Goal: Task Accomplishment & Management: Complete application form

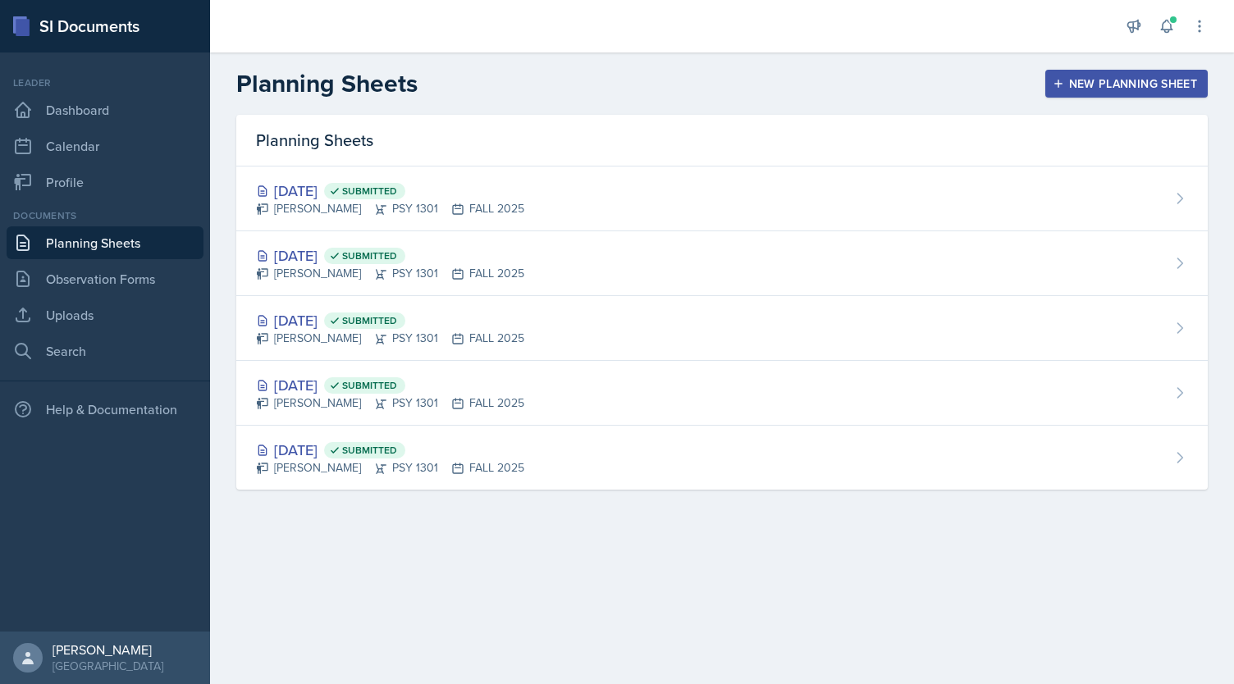
click at [1062, 83] on icon "button" at bounding box center [1058, 84] width 8 height 8
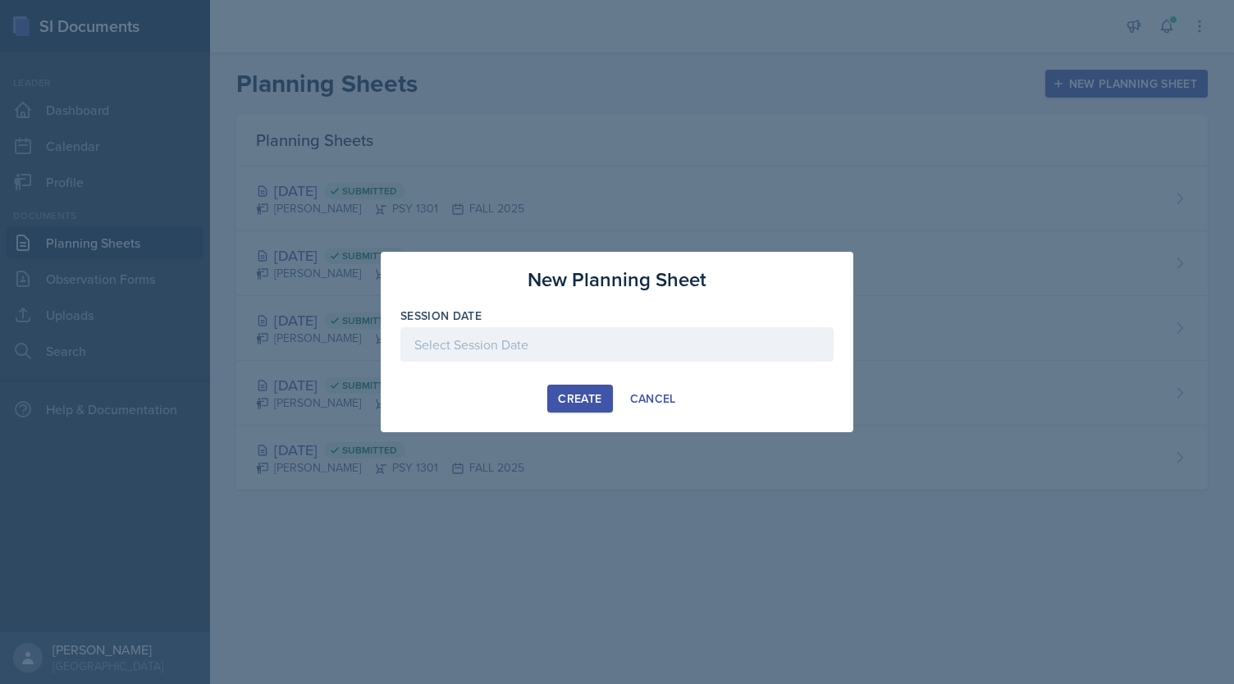
click at [529, 345] on div at bounding box center [616, 344] width 433 height 34
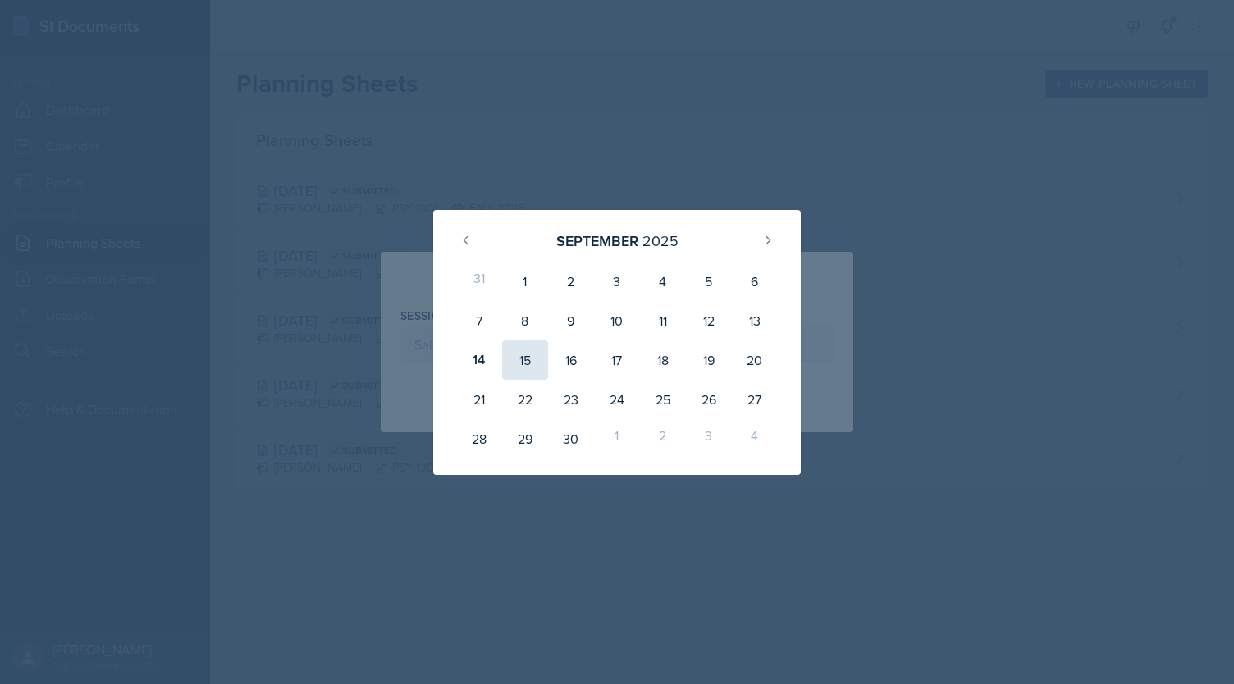
click at [525, 363] on div "15" at bounding box center [525, 359] width 46 height 39
type input "[DATE]"
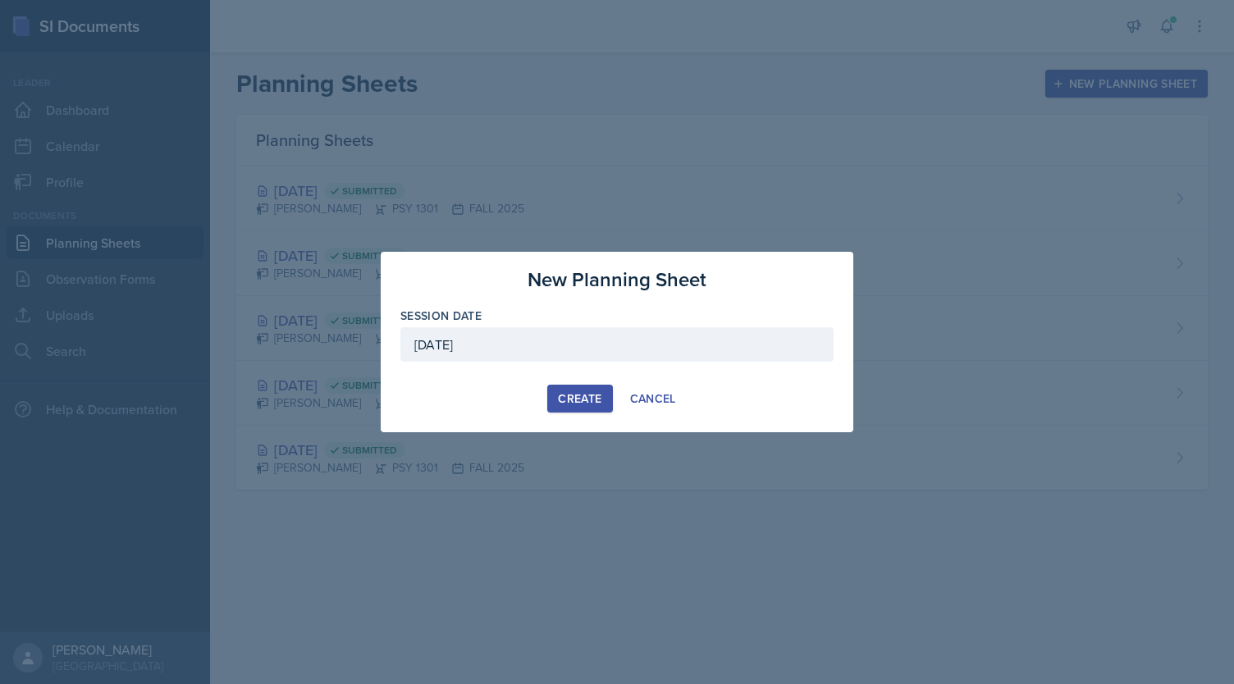
click at [582, 397] on div "Create" at bounding box center [579, 398] width 43 height 13
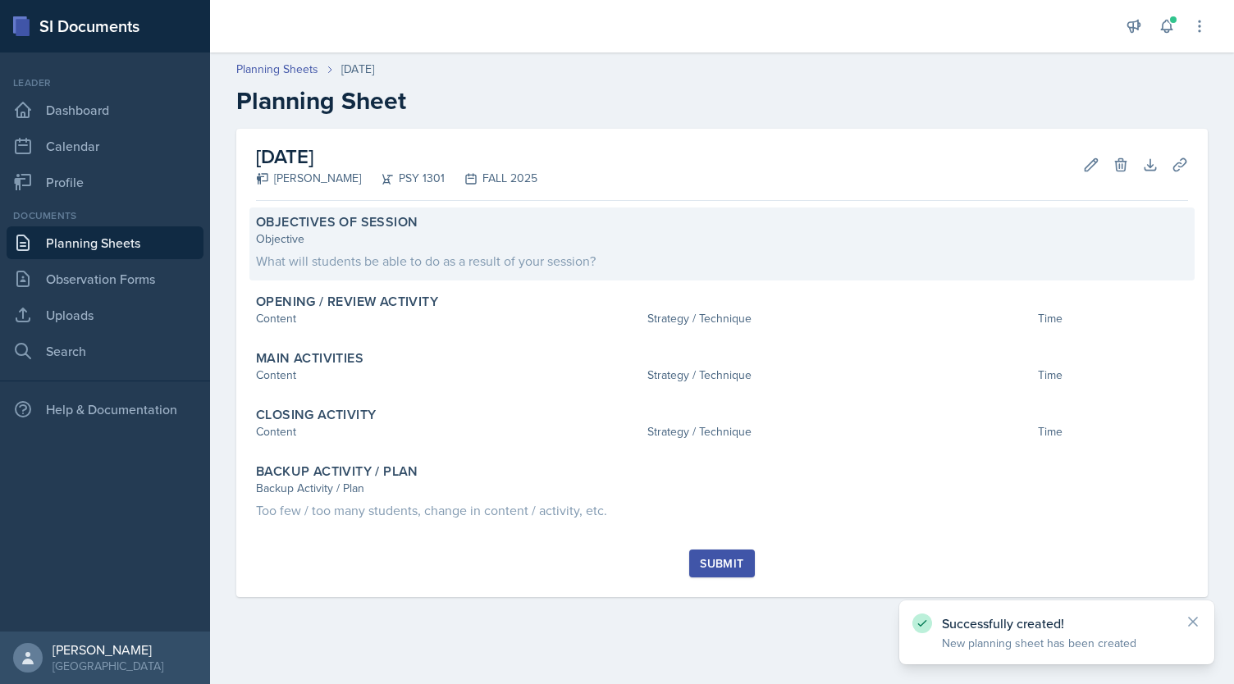
click at [511, 245] on div "Objective" at bounding box center [722, 239] width 932 height 17
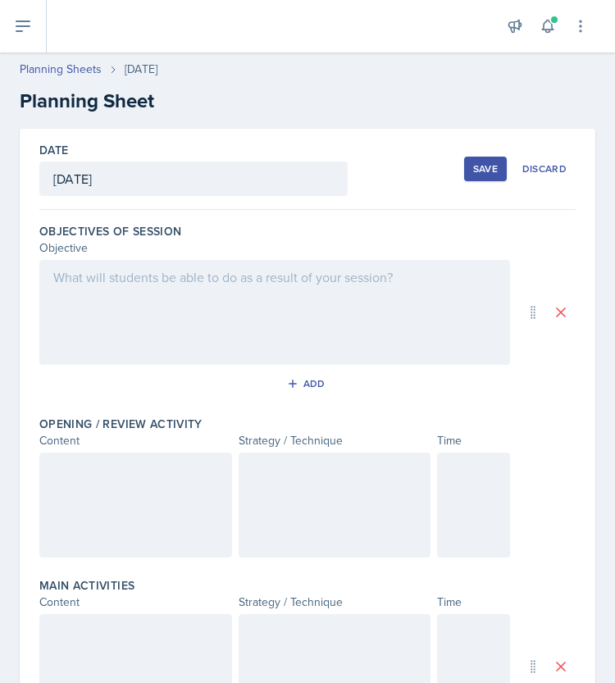
click at [177, 304] on div at bounding box center [274, 312] width 471 height 105
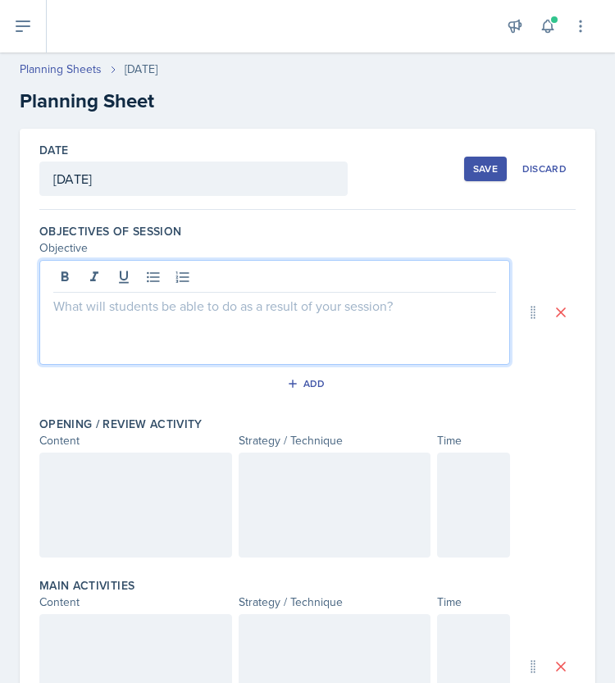
click at [151, 306] on p at bounding box center [274, 306] width 443 height 20
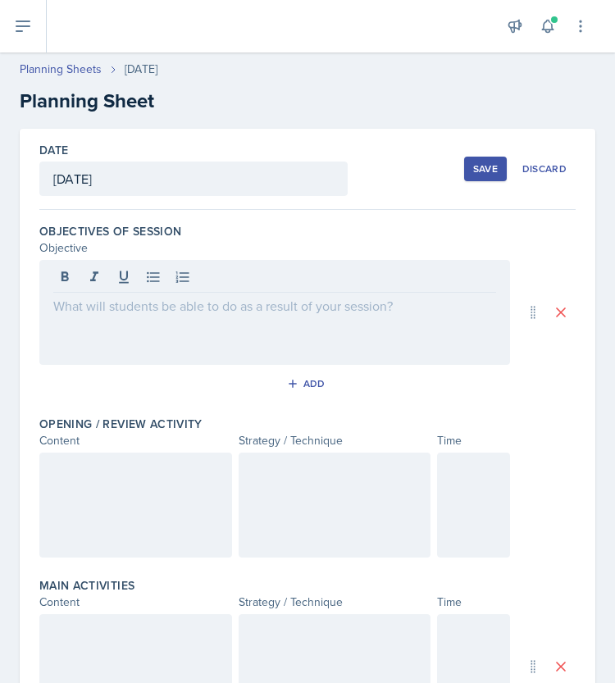
click at [112, 301] on p at bounding box center [274, 306] width 443 height 20
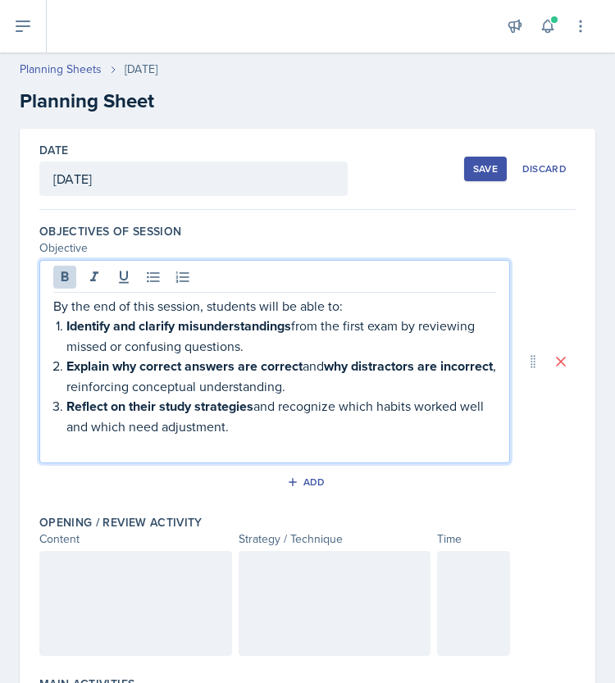
drag, startPoint x: 280, startPoint y: 426, endPoint x: 11, endPoint y: 305, distance: 294.1
click at [11, 305] on div "Date [DATE] [DATE] 31 1 2 3 4 5 6 7 8 9 10 11 12 13 14 15 16 17 18 19 20 21 22 …" at bounding box center [307, 683] width 615 height 1109
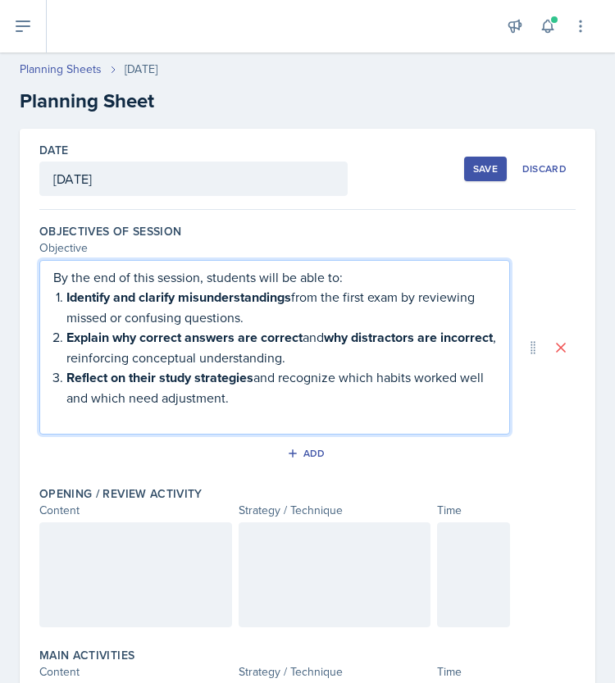
click at [428, 281] on p "By the end of this session, students will be able to:" at bounding box center [274, 277] width 443 height 20
click at [46, 280] on div "By the end of this session, students will be able to: Identify and clarify misu…" at bounding box center [274, 347] width 471 height 175
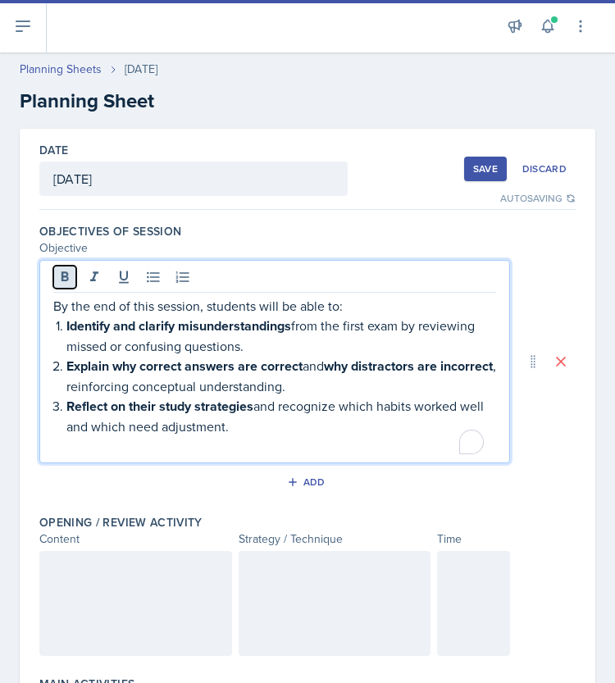
click at [61, 274] on icon at bounding box center [65, 277] width 16 height 16
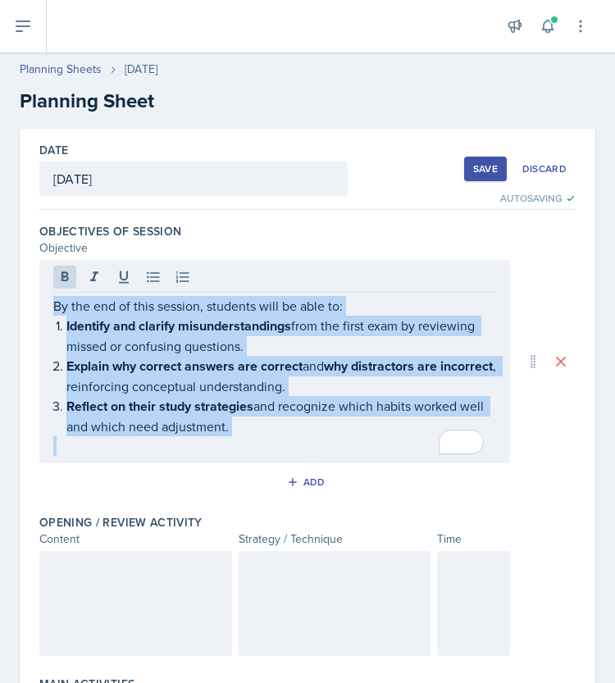
drag, startPoint x: 53, startPoint y: 301, endPoint x: 369, endPoint y: 473, distance: 360.5
click at [369, 473] on div "Objectives of Session Objective By the end of this session, students will be ab…" at bounding box center [307, 362] width 537 height 291
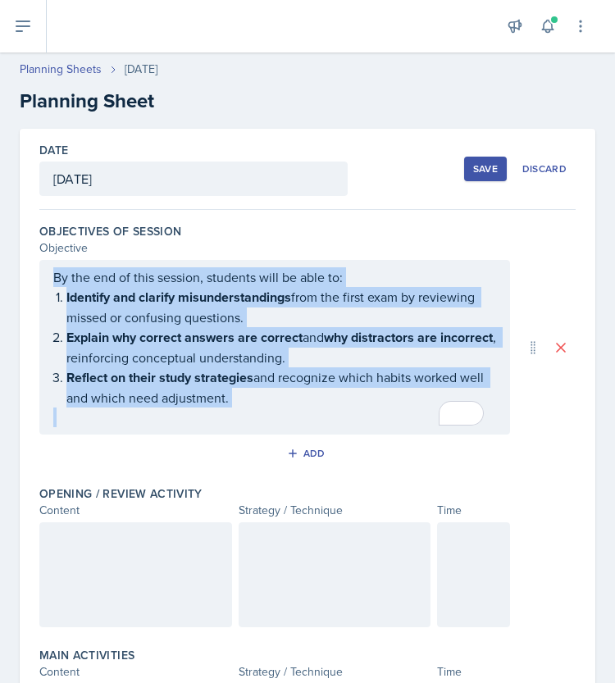
click at [331, 414] on p "To enrich screen reader interactions, please activate Accessibility in Grammarl…" at bounding box center [274, 418] width 443 height 20
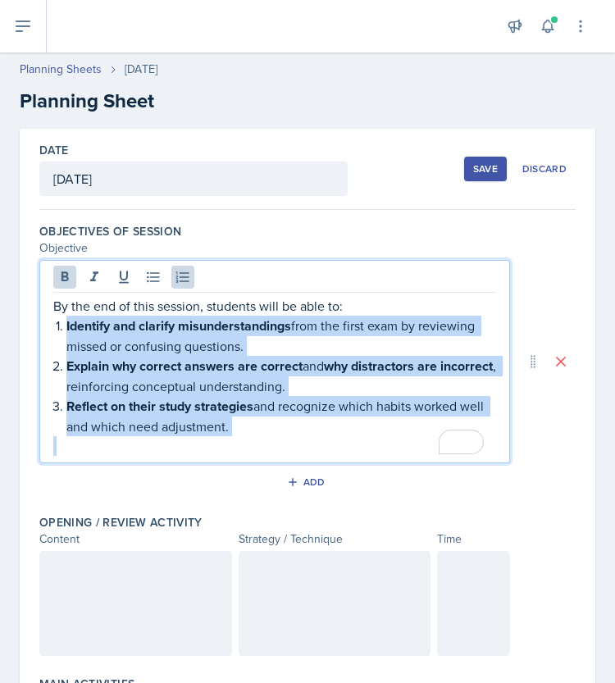
drag, startPoint x: 202, startPoint y: 393, endPoint x: 62, endPoint y: 317, distance: 158.6
click at [62, 317] on div "By the end of this session, students will be able to: Identify and clarify misu…" at bounding box center [274, 376] width 443 height 160
click at [57, 276] on icon at bounding box center [65, 277] width 16 height 16
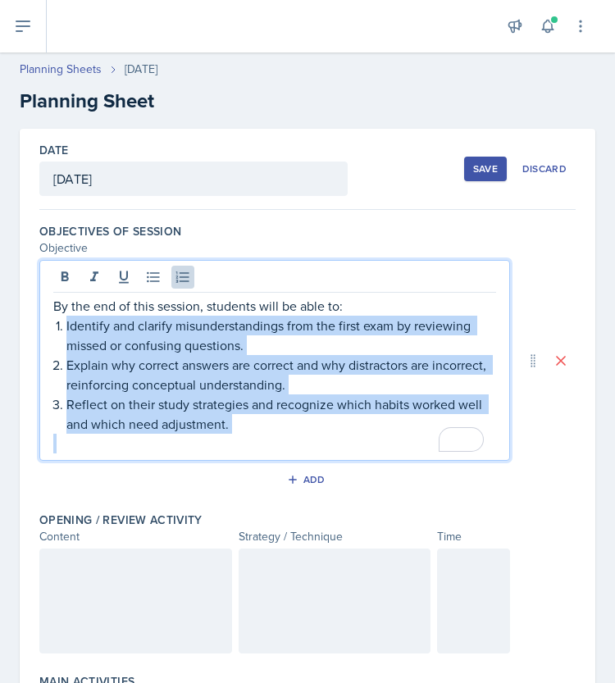
click at [77, 337] on p "Identify and clarify misunderstandings from the first exam by reviewing missed …" at bounding box center [281, 335] width 430 height 39
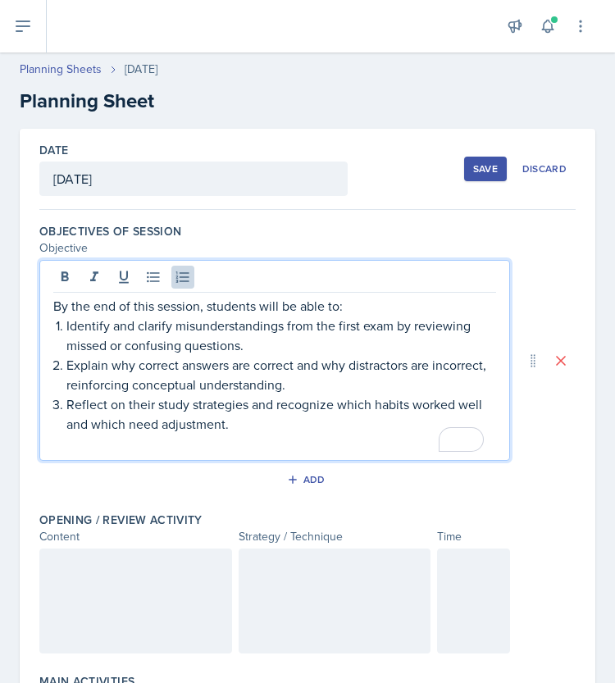
click at [67, 333] on p "Identify and clarify misunderstandings from the first exam by reviewing missed …" at bounding box center [281, 335] width 430 height 39
click at [66, 362] on li "Explain why correct answers are correct and why distractors are incorrect, rein…" at bounding box center [281, 374] width 430 height 39
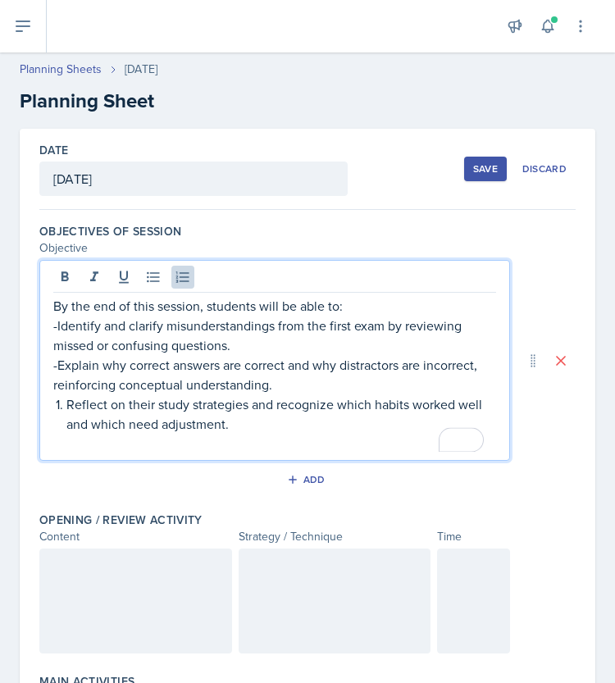
click at [66, 409] on li "Reflect on their study strategies and recognize which habits worked well and wh…" at bounding box center [281, 414] width 430 height 39
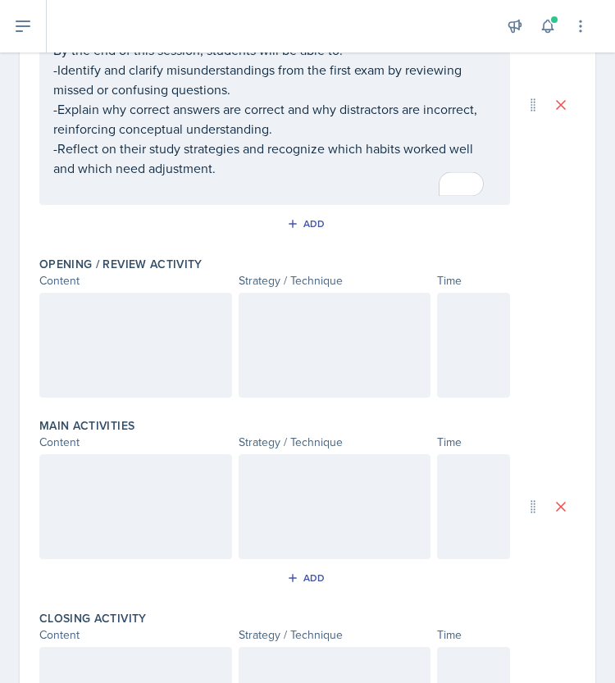
click at [110, 332] on div at bounding box center [135, 345] width 193 height 105
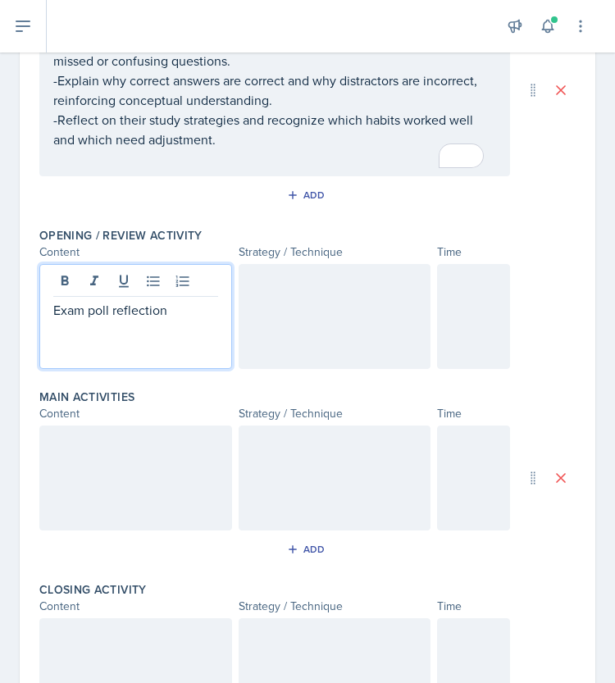
click at [292, 326] on div at bounding box center [335, 316] width 193 height 105
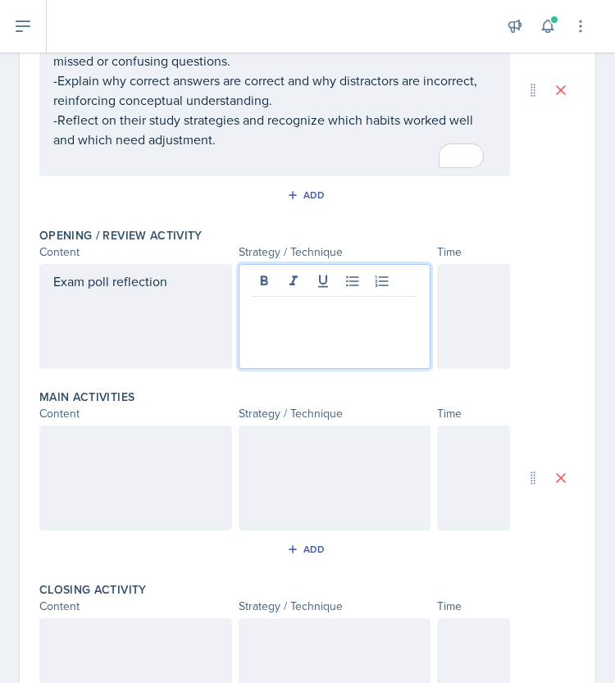
scroll to position [284, 0]
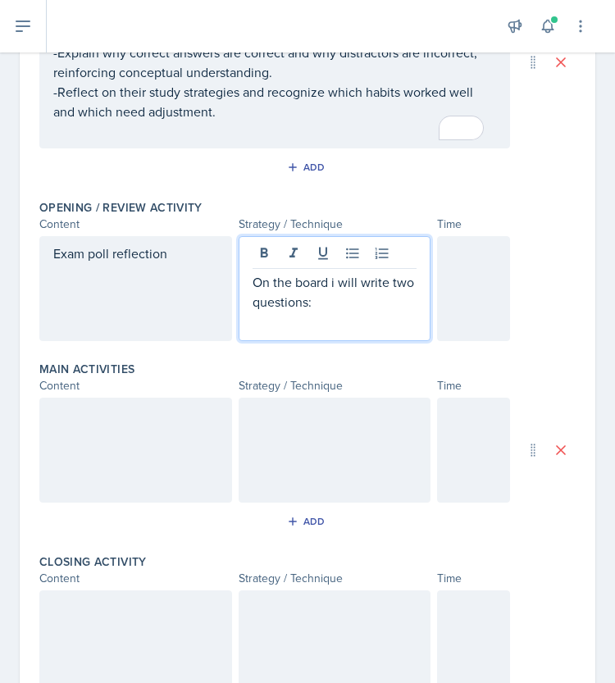
click at [330, 281] on p "On the board i will write two questions:" at bounding box center [335, 291] width 165 height 39
click at [341, 301] on p "On the board I will write two questions:" at bounding box center [335, 291] width 165 height 39
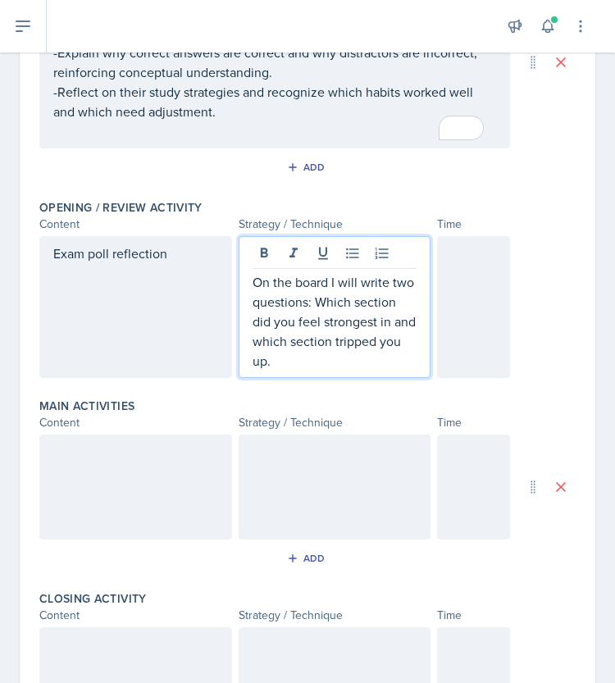
click at [447, 280] on div at bounding box center [473, 307] width 73 height 142
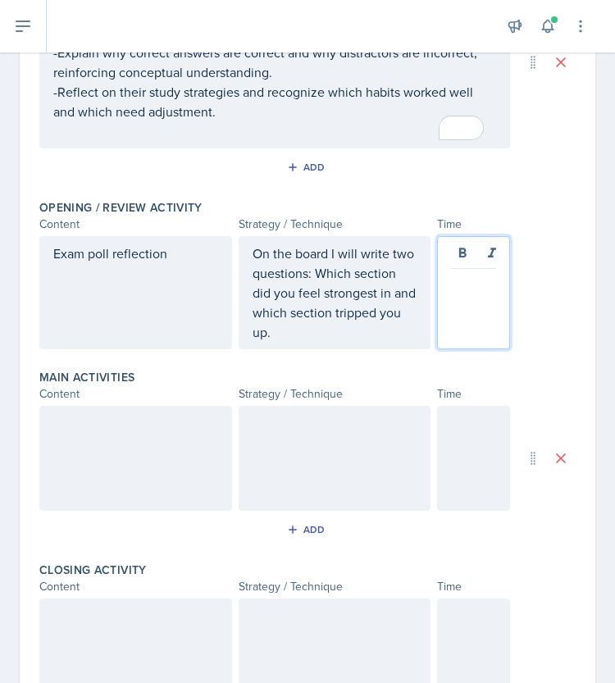
scroll to position [313, 0]
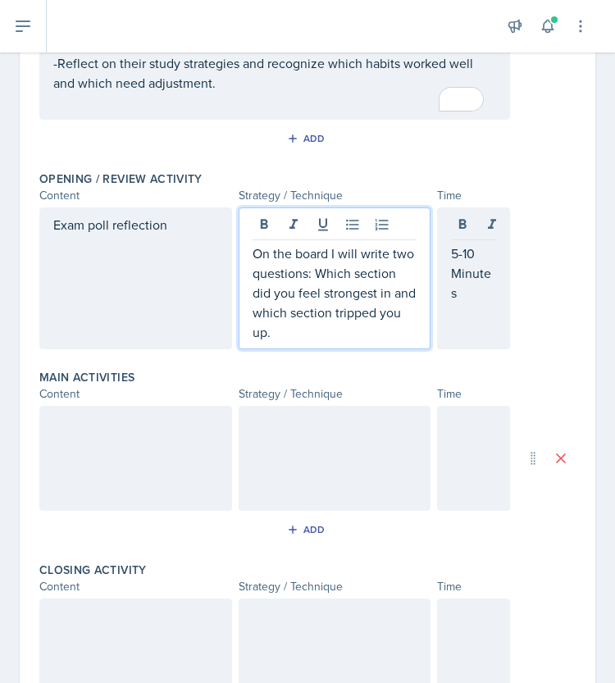
click at [391, 308] on p "On the board I will write two questions: Which section did you feel strongest i…" at bounding box center [335, 293] width 165 height 98
click at [154, 447] on div at bounding box center [135, 458] width 193 height 105
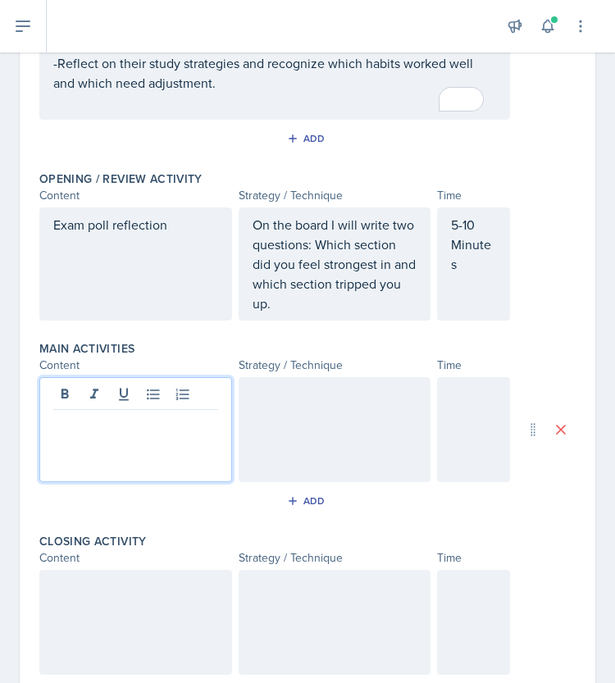
scroll to position [341, 0]
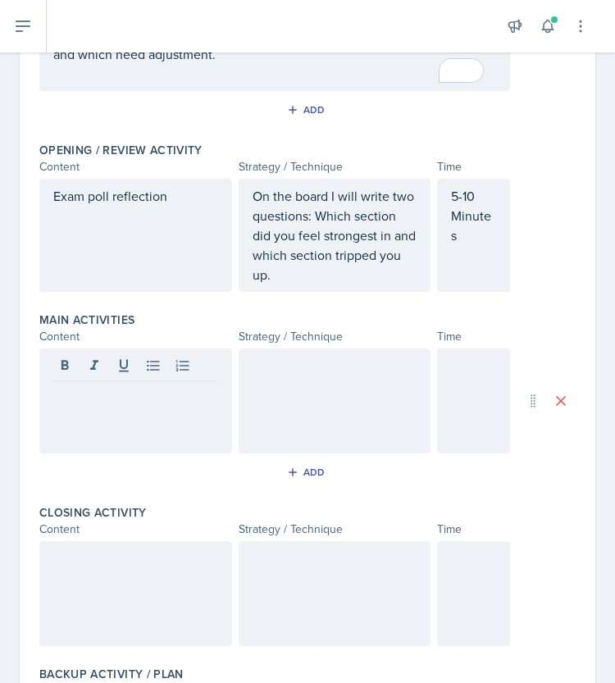
click at [243, 191] on div "On the board I will write two questions: Which section did you feel strongest i…" at bounding box center [335, 235] width 193 height 113
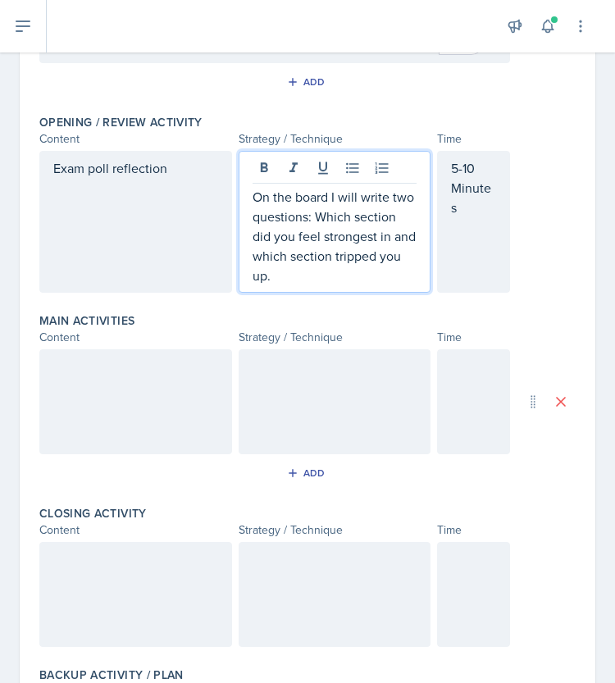
click at [246, 194] on div "On the board I will write two questions: Which section did you feel strongest i…" at bounding box center [335, 222] width 193 height 142
click at [253, 194] on p "On the board I will write two questions: Which section did you feel strongest i…" at bounding box center [335, 236] width 165 height 98
click at [253, 192] on p "-On the board I will write two questions: Which section did you feel strongest …" at bounding box center [335, 236] width 165 height 98
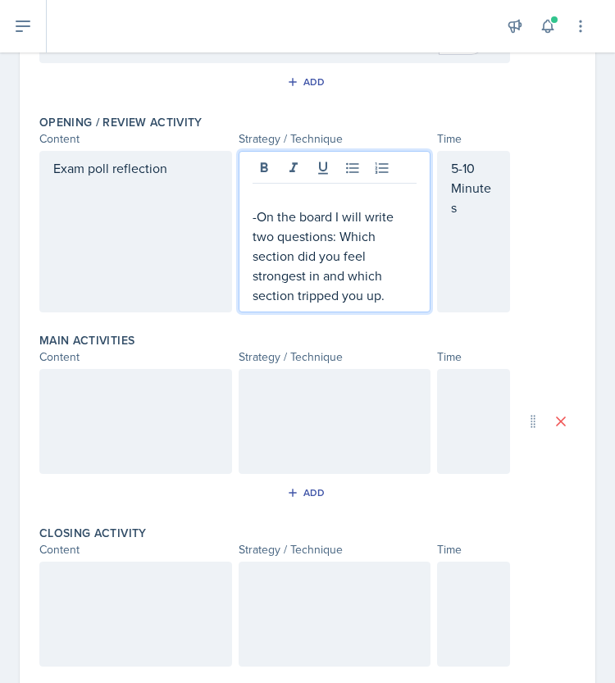
click at [253, 192] on p at bounding box center [335, 197] width 165 height 20
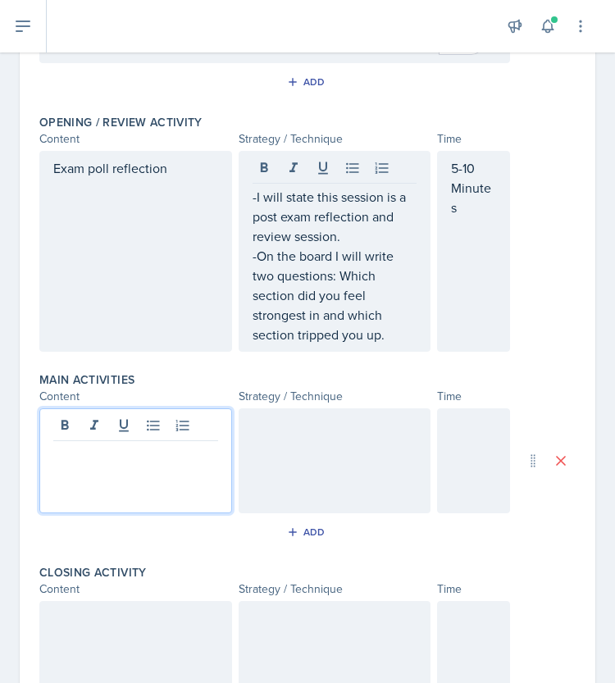
click at [89, 430] on div at bounding box center [135, 461] width 193 height 105
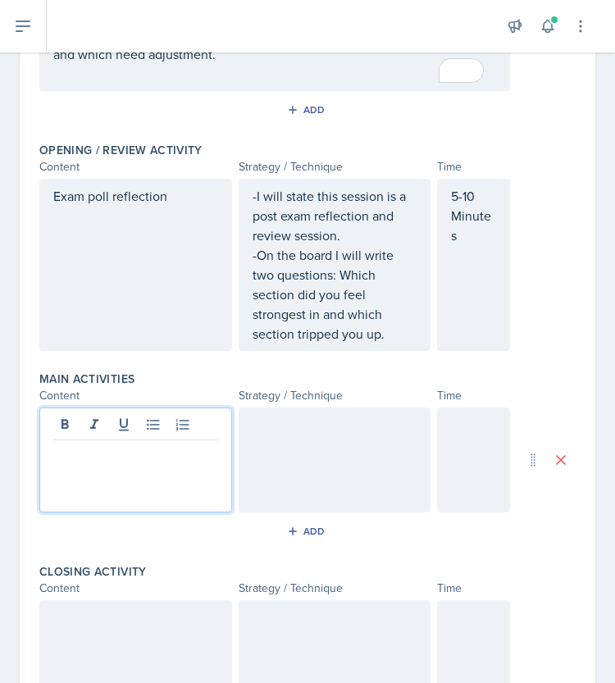
click at [129, 448] on p at bounding box center [135, 454] width 165 height 20
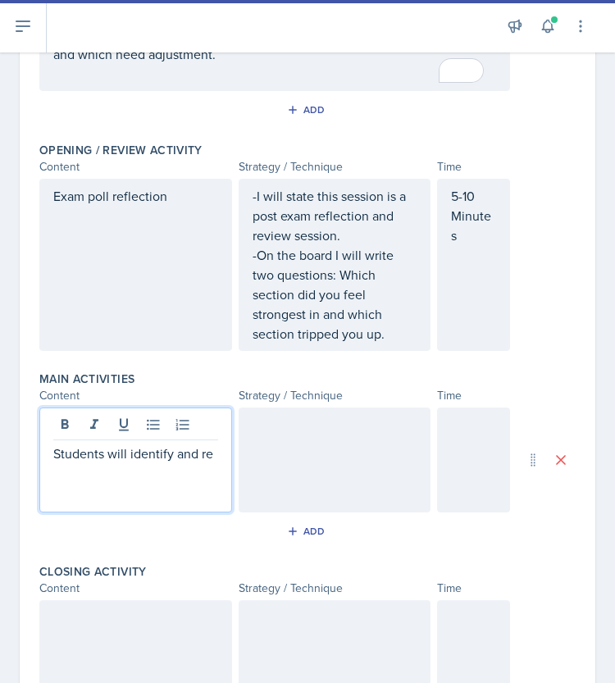
click at [210, 450] on p "Students will identify and re" at bounding box center [135, 454] width 165 height 20
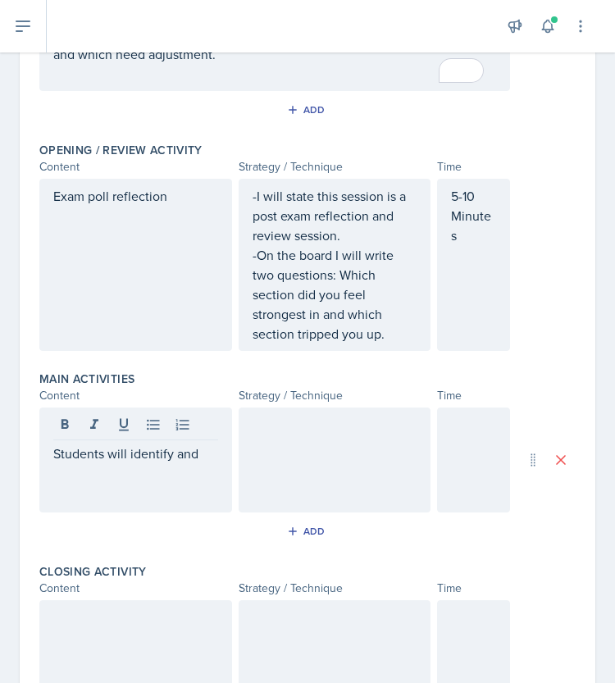
click at [200, 450] on p "Students will identify and" at bounding box center [135, 454] width 165 height 20
click at [166, 487] on div "Students will identify and gain a refresher" at bounding box center [135, 460] width 193 height 105
click at [300, 451] on div at bounding box center [335, 460] width 193 height 105
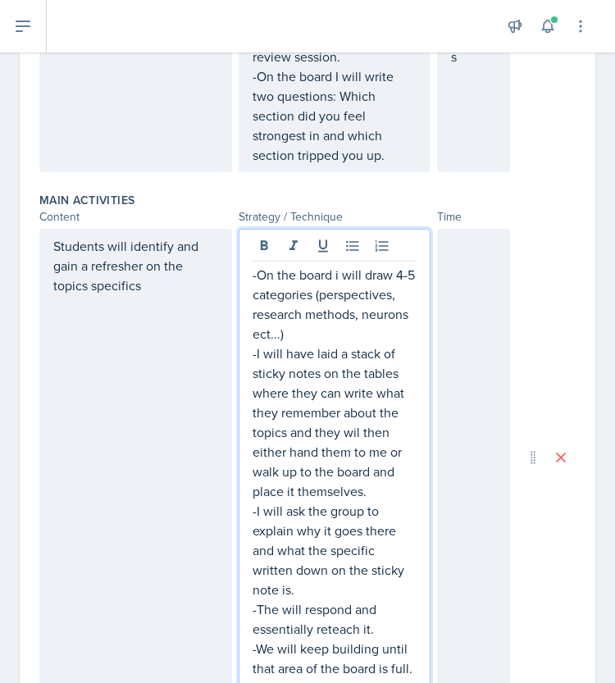
scroll to position [535, 0]
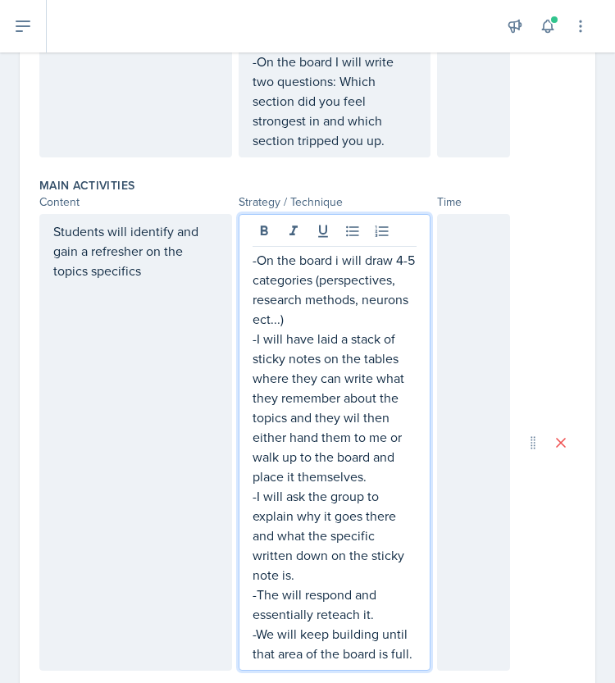
click at [464, 293] on div at bounding box center [473, 442] width 73 height 457
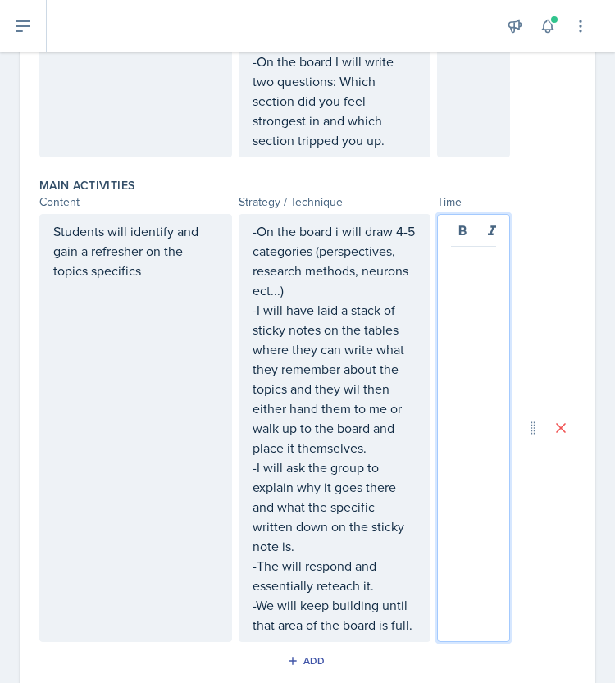
scroll to position [564, 0]
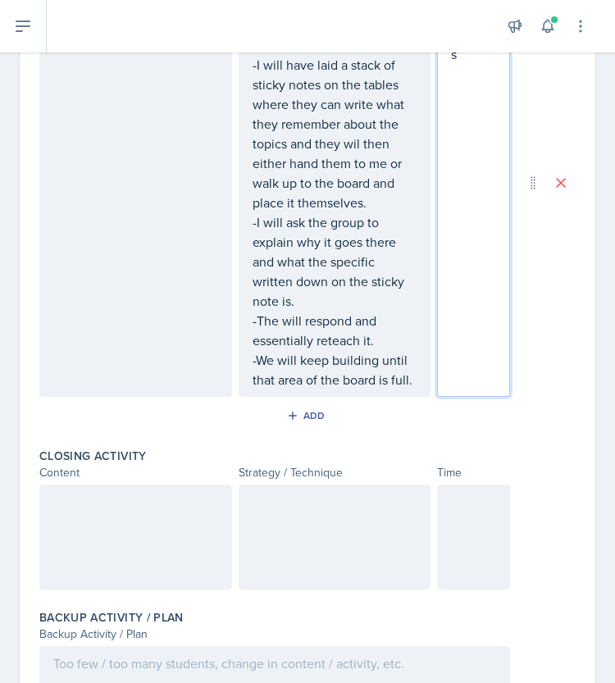
click at [89, 536] on div at bounding box center [135, 537] width 193 height 105
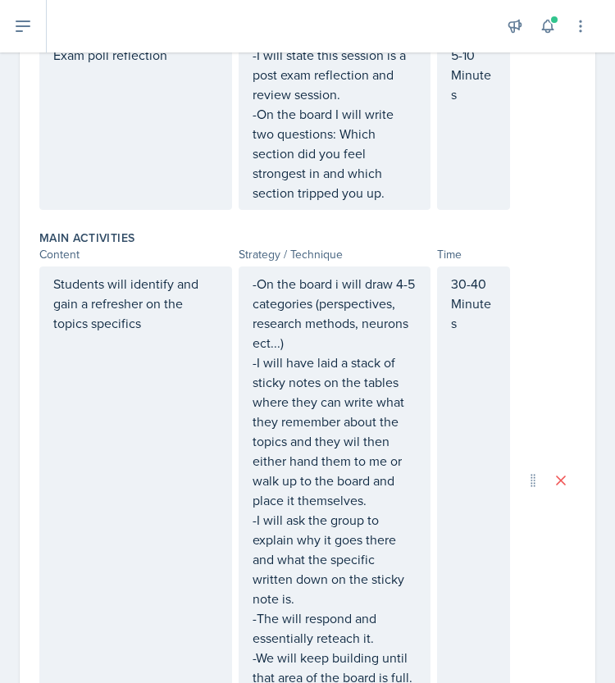
scroll to position [481, 0]
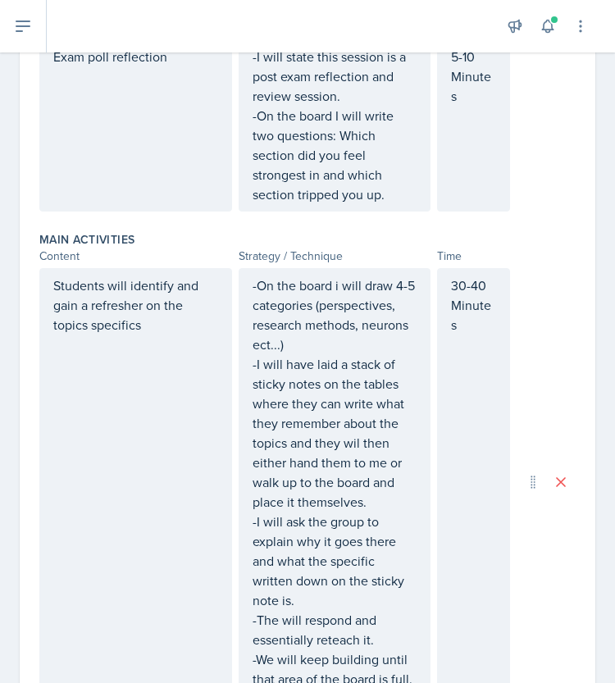
click at [473, 322] on p "30-40 Minutes" at bounding box center [473, 305] width 45 height 59
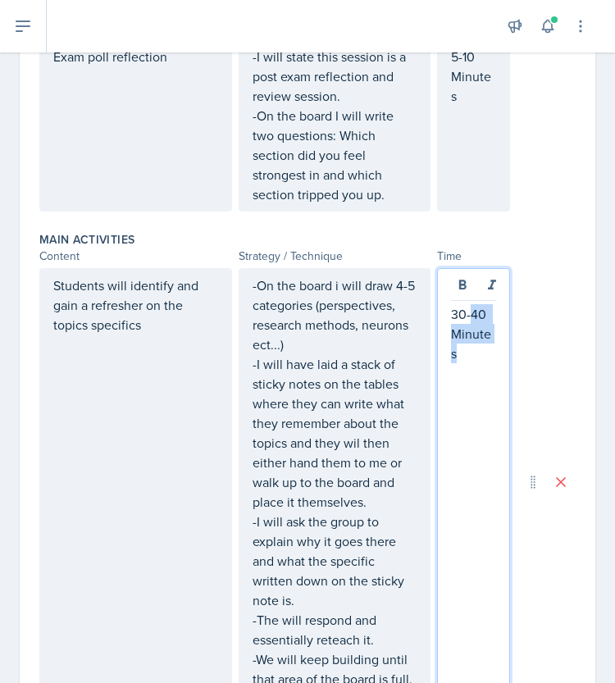
drag, startPoint x: 467, startPoint y: 347, endPoint x: 461, endPoint y: 317, distance: 30.1
click at [461, 317] on p "30-40 Minutes" at bounding box center [473, 333] width 45 height 59
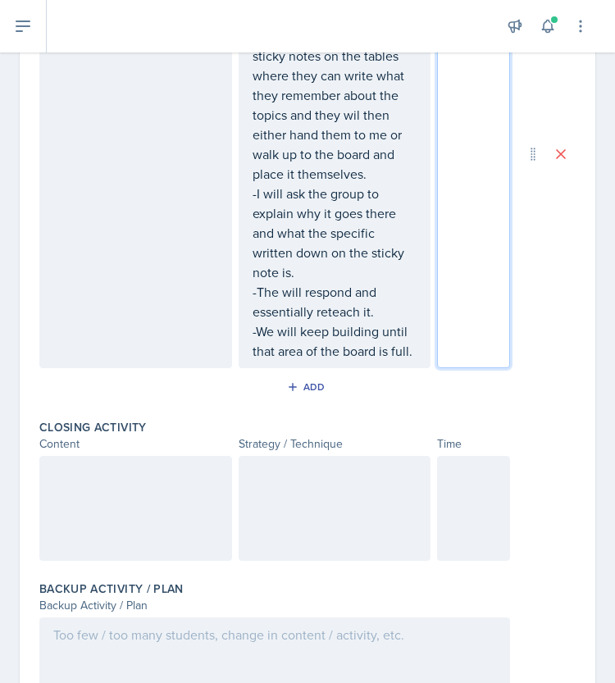
scroll to position [807, 0]
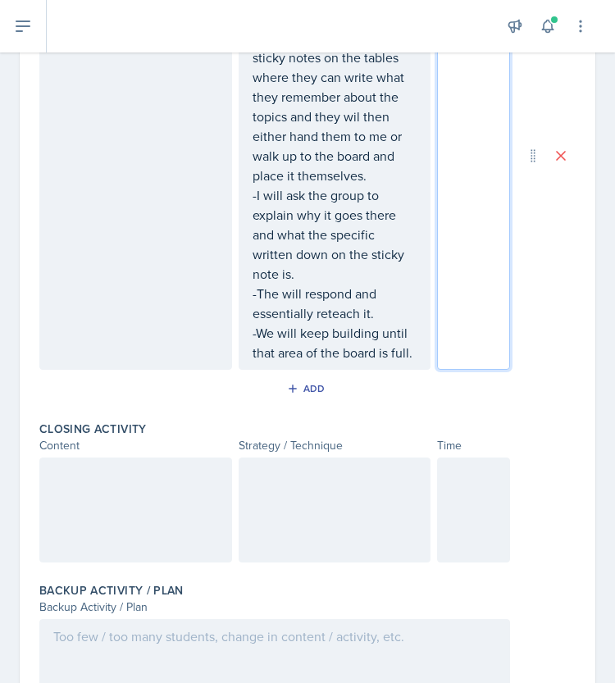
click at [305, 363] on p "-We will keep building until that area of the board is full." at bounding box center [335, 342] width 165 height 39
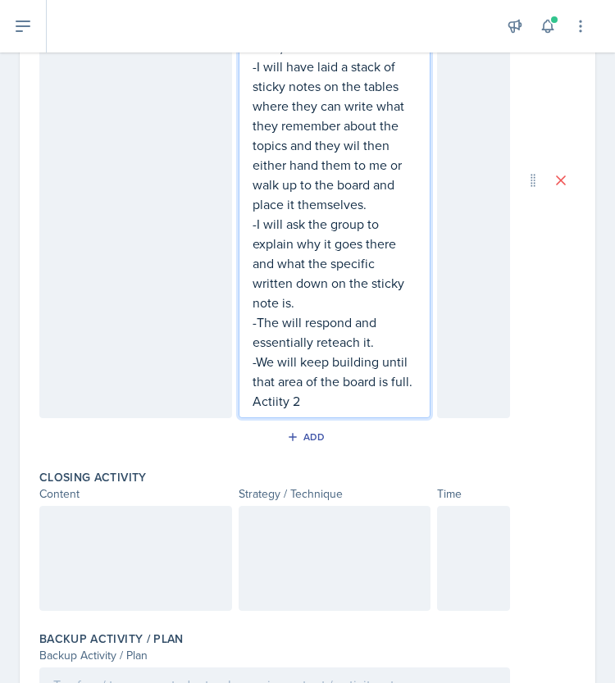
click at [268, 411] on p "Actiity 2" at bounding box center [335, 401] width 165 height 20
click at [312, 411] on p "Activity 2" at bounding box center [335, 401] width 165 height 20
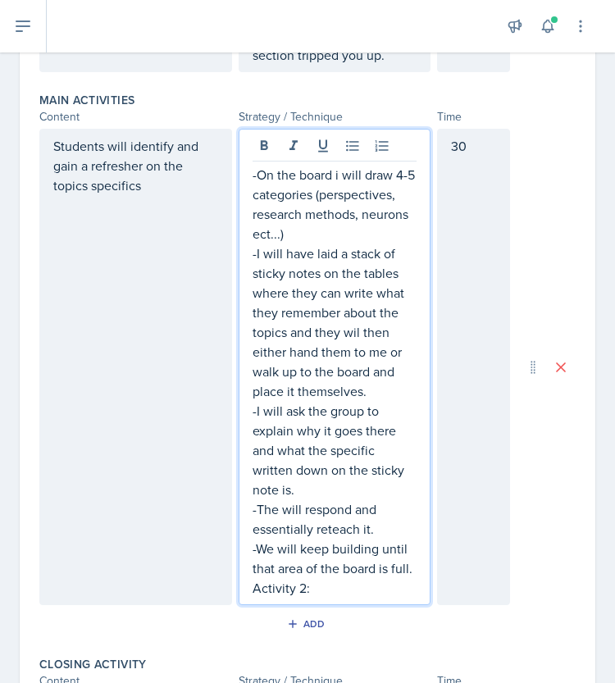
click at [153, 195] on div "Students will identify and gain a refresher on the topics specifics" at bounding box center [135, 367] width 193 height 477
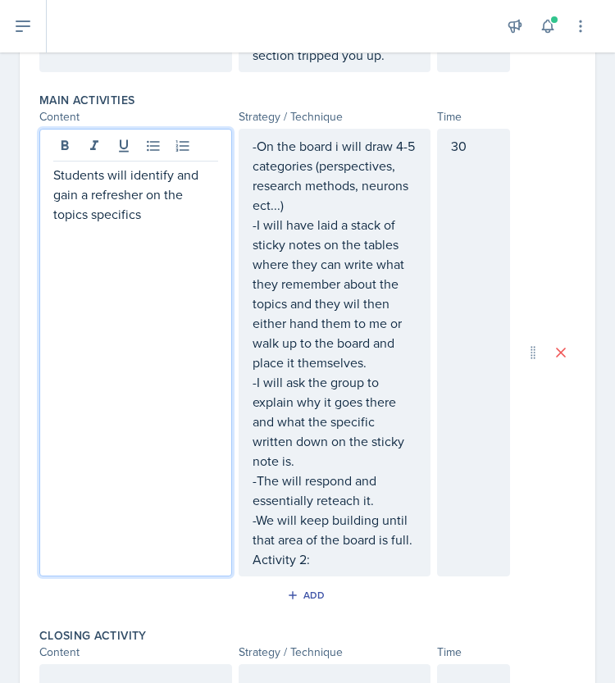
scroll to position [648, 0]
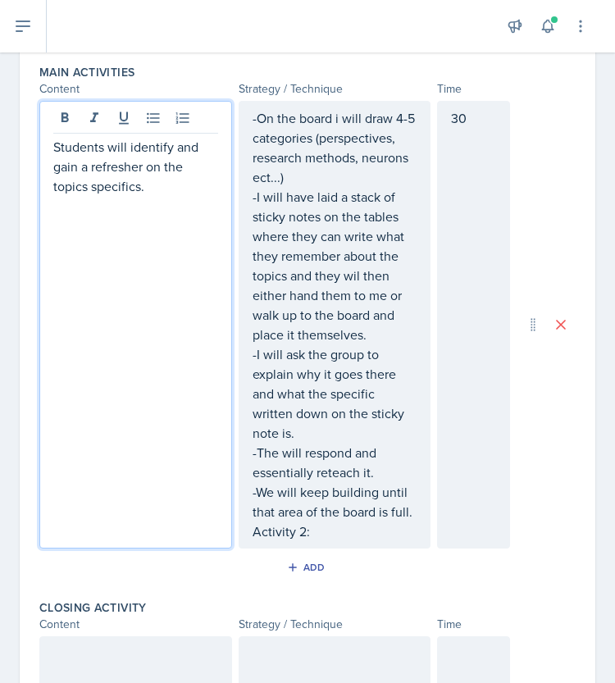
click at [53, 147] on p "Students will identify and gain a refresher on the topics specifics." at bounding box center [135, 166] width 165 height 59
click at [112, 196] on p "-Activity 1: Students will identify and gain a refresher on the topics specific…" at bounding box center [135, 166] width 165 height 59
click at [313, 541] on div "-On the board i will draw 4-5 categories (perspectives, research methods, neuro…" at bounding box center [335, 324] width 165 height 433
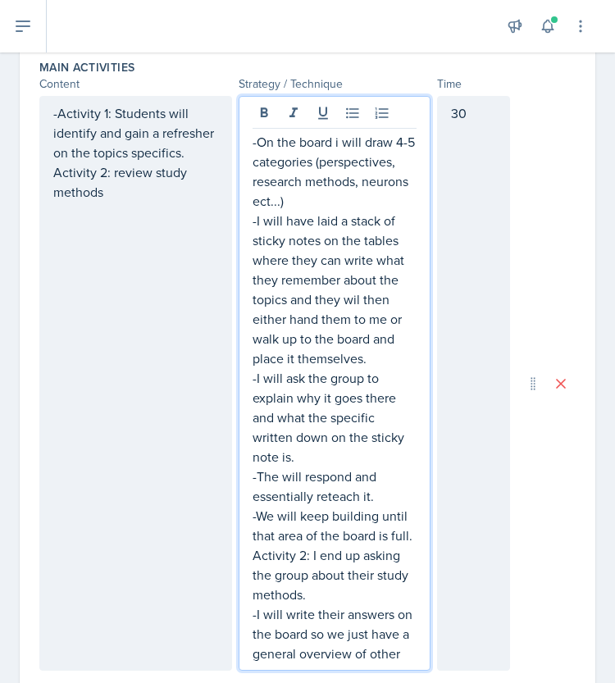
scroll to position [673, 0]
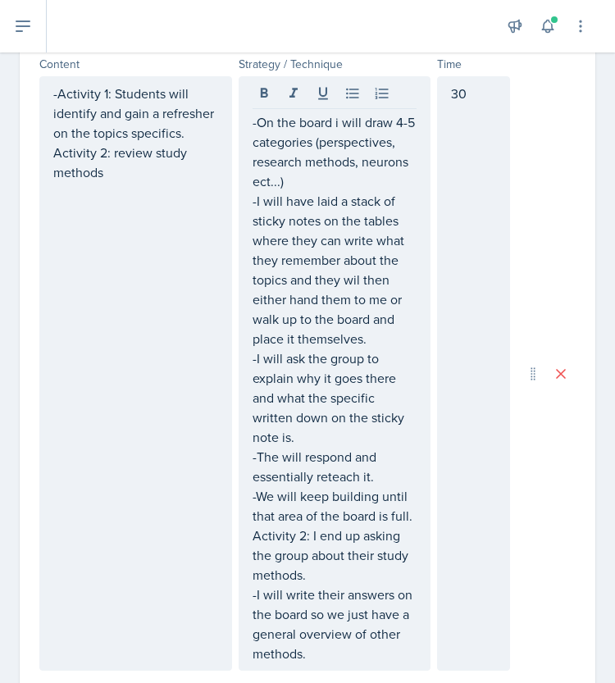
click at [468, 188] on div "30" at bounding box center [473, 373] width 73 height 595
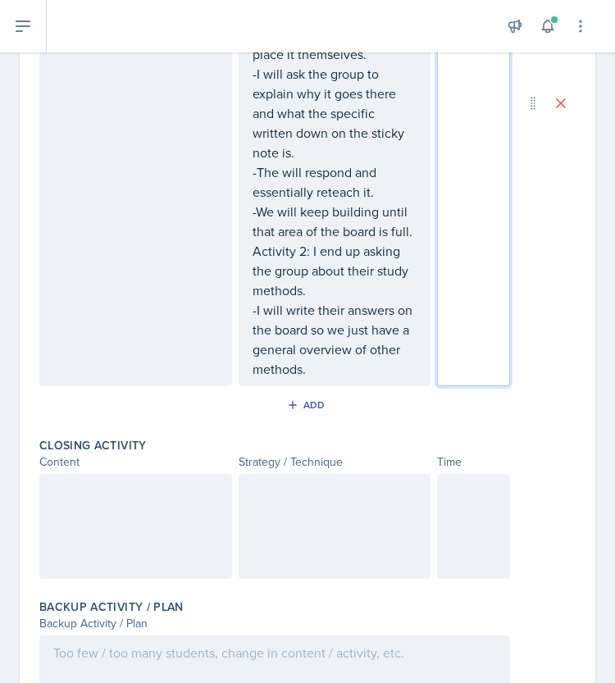
scroll to position [1067, 0]
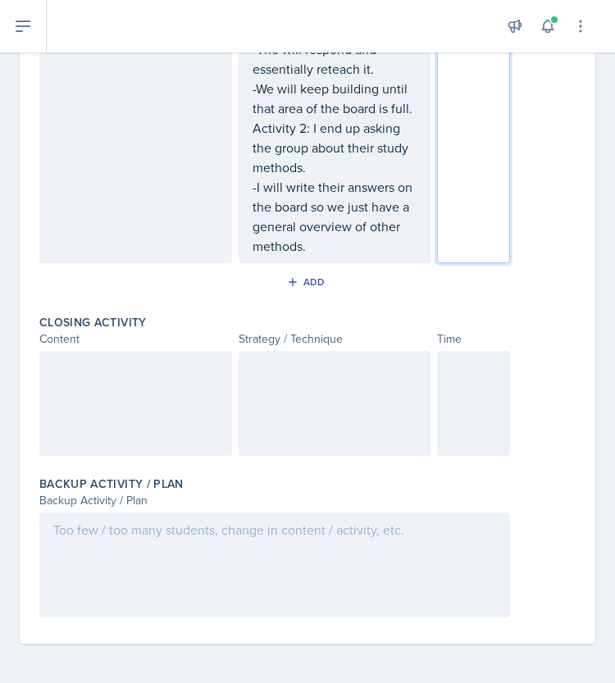
click at [126, 408] on div at bounding box center [135, 403] width 193 height 105
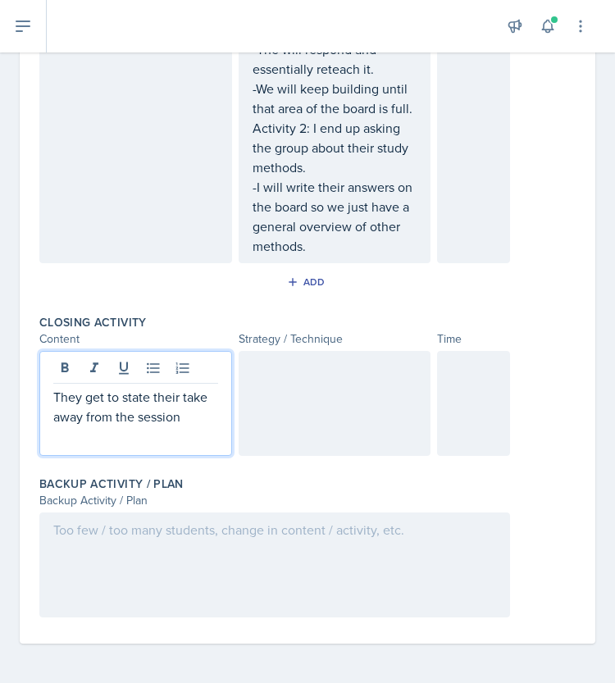
click at [266, 423] on div at bounding box center [335, 403] width 193 height 105
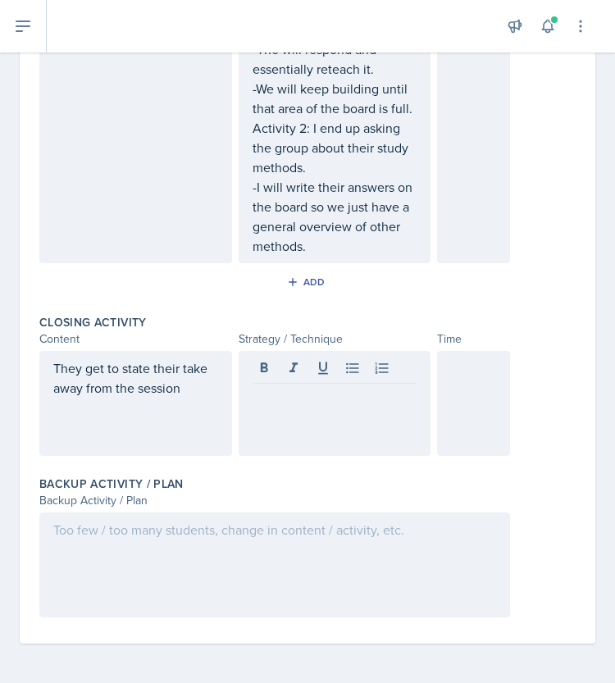
click at [317, 397] on p at bounding box center [335, 397] width 165 height 20
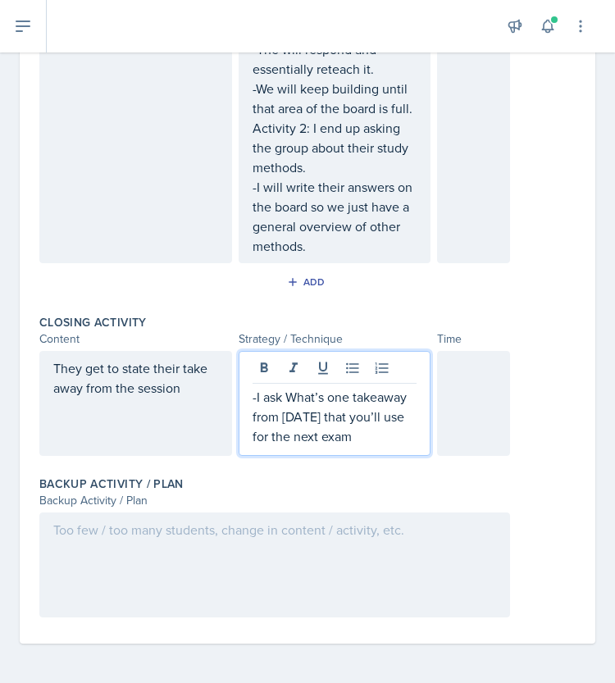
click at [281, 398] on p "-I ask What’s one takeaway from [DATE] that you’ll use for the next exam" at bounding box center [335, 416] width 165 height 59
click at [364, 445] on p "-I ask what’s one takeaway from [DATE] that you’ll use for the next exam" at bounding box center [335, 416] width 165 height 59
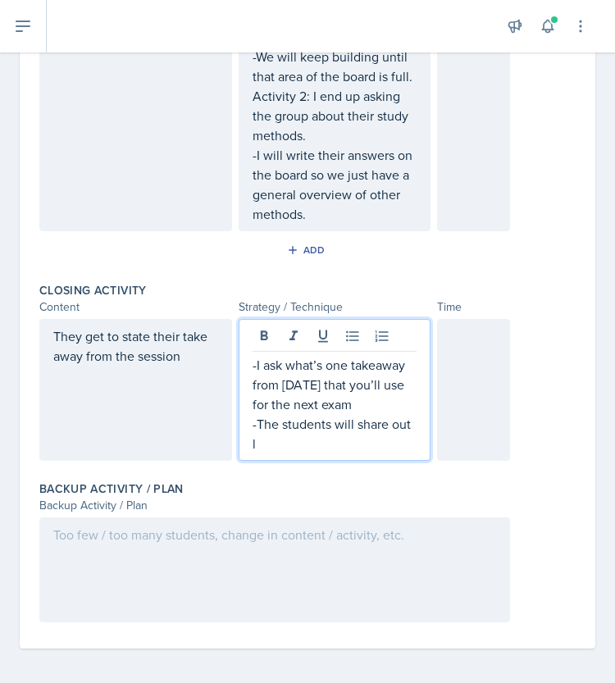
scroll to position [1096, 0]
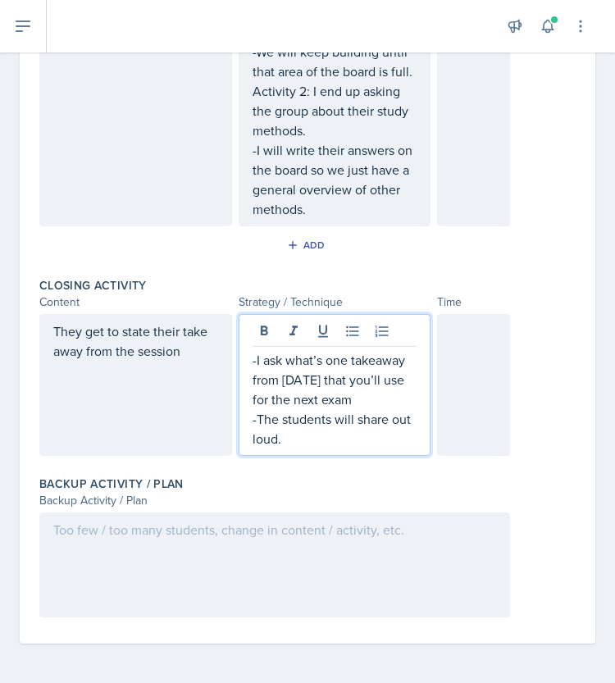
click at [465, 367] on div at bounding box center [473, 385] width 73 height 142
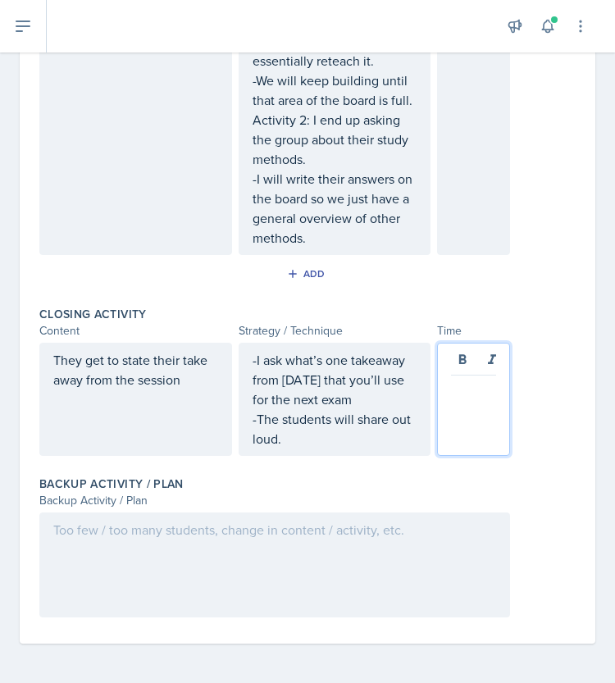
scroll to position [1075, 0]
click at [183, 539] on div at bounding box center [274, 565] width 471 height 105
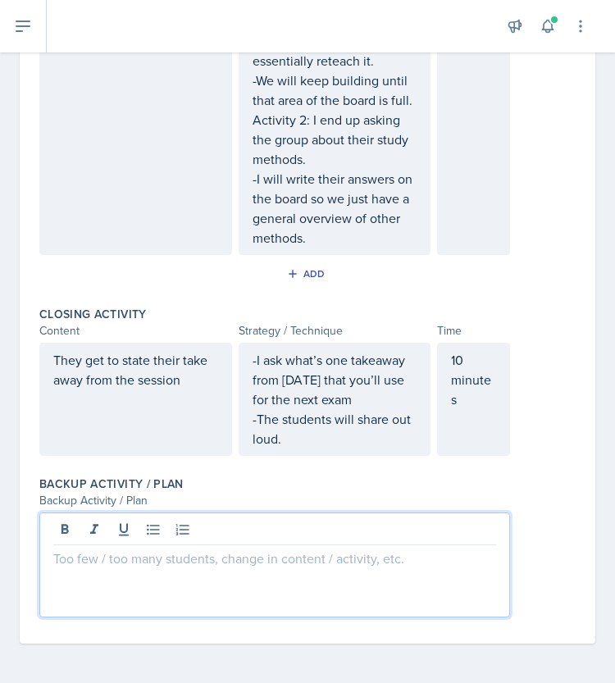
click at [70, 567] on p at bounding box center [274, 559] width 443 height 20
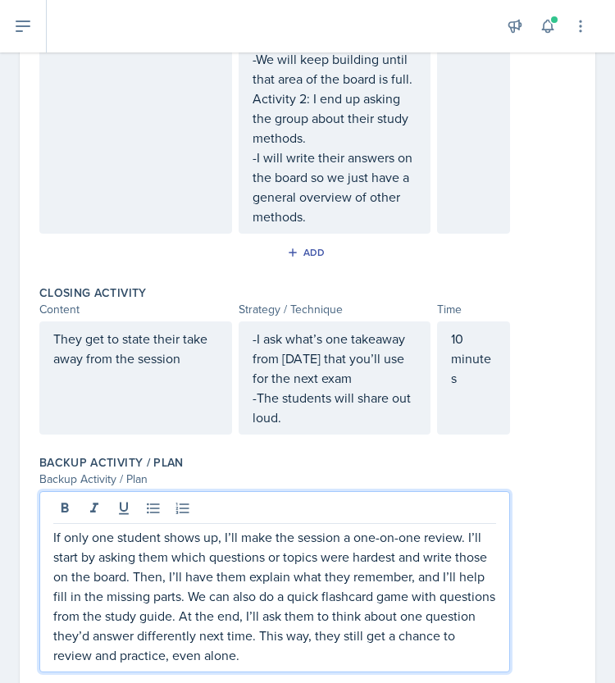
scroll to position [1150, 0]
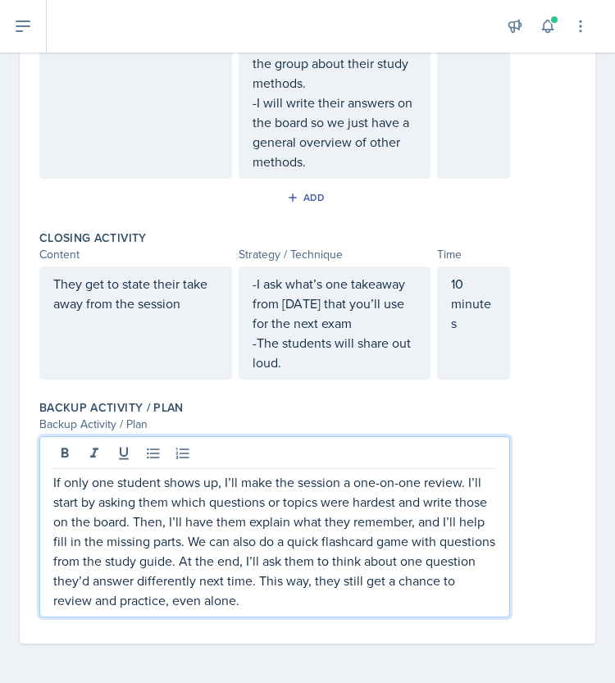
click at [345, 603] on p "If only one student shows up, I’ll make the session a one-on-one review. I’ll s…" at bounding box center [274, 542] width 443 height 138
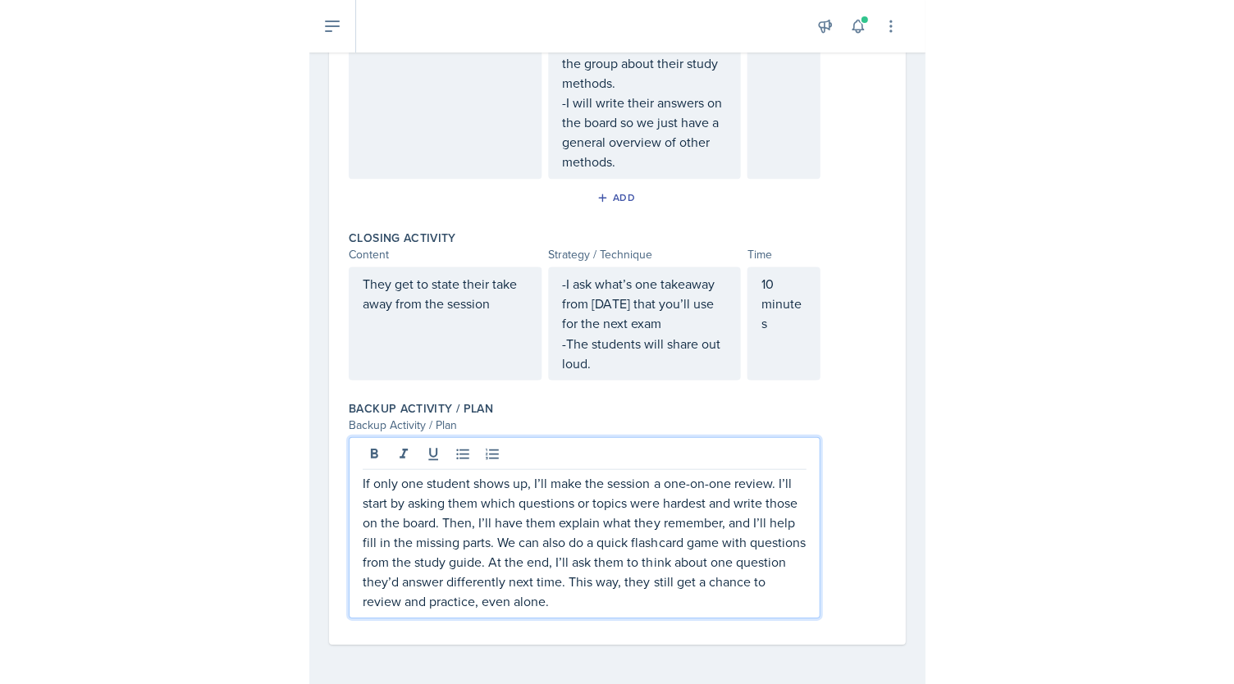
scroll to position [0, 0]
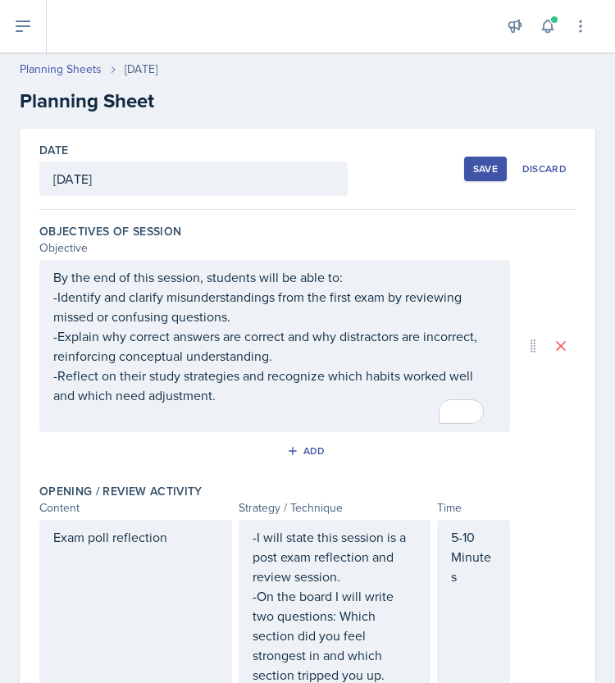
click at [468, 160] on button "Save" at bounding box center [485, 169] width 43 height 25
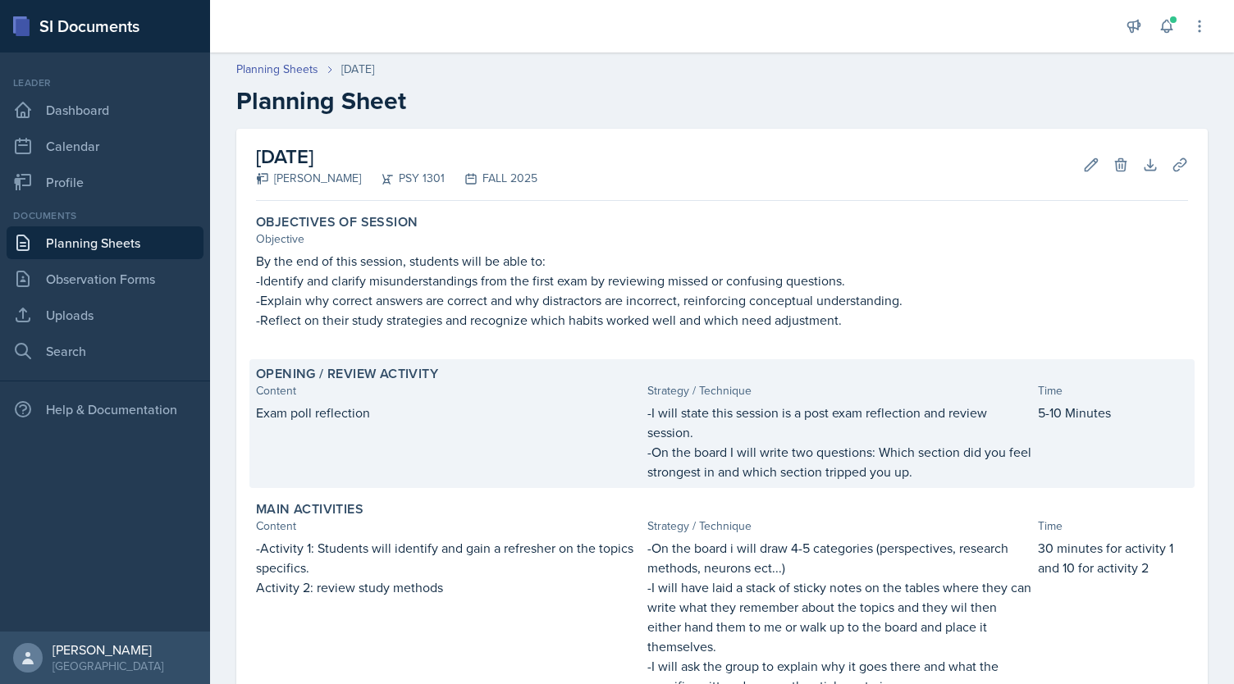
scroll to position [473, 0]
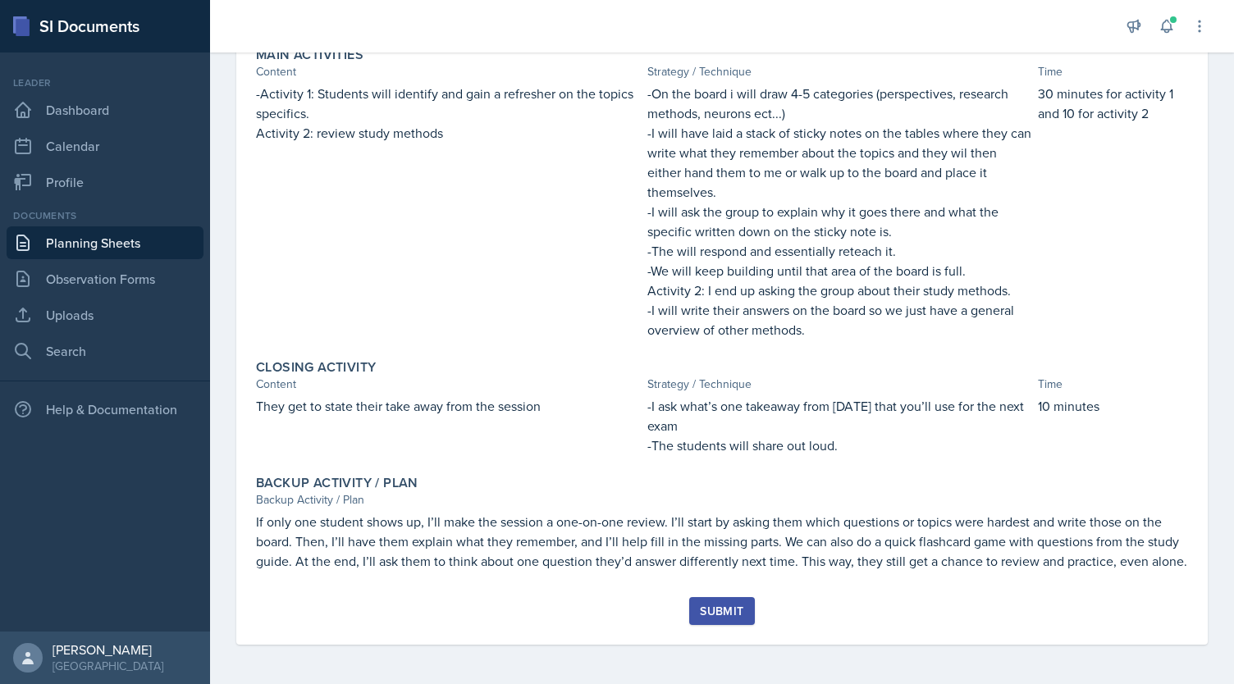
click at [735, 614] on div "Submit" at bounding box center [721, 611] width 43 height 13
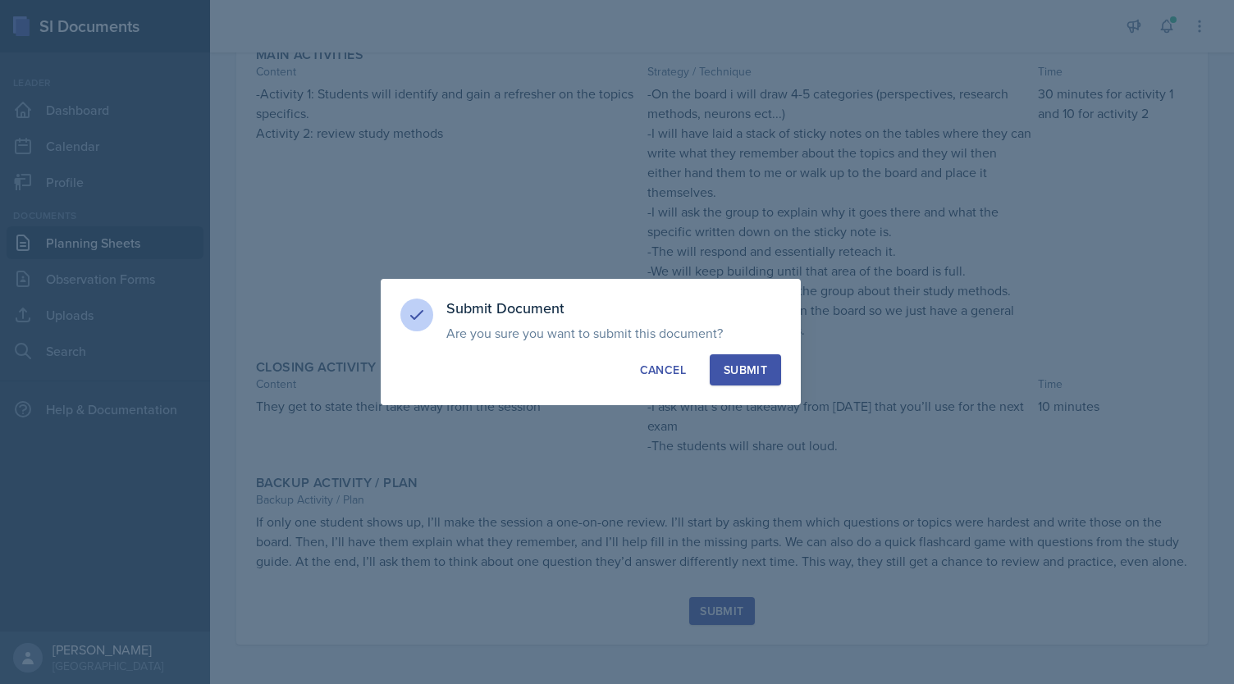
click at [735, 372] on div "Submit" at bounding box center [745, 370] width 43 height 16
